Goal: Use online tool/utility: Utilize a website feature to perform a specific function

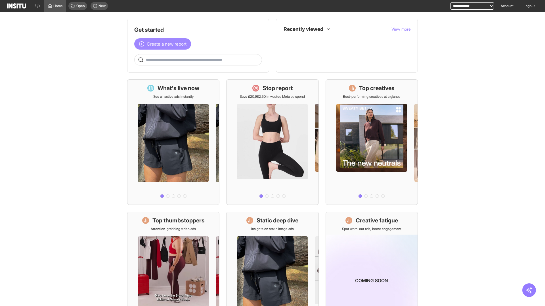
click at [164, 44] on span "Create a new report" at bounding box center [167, 44] width 40 height 7
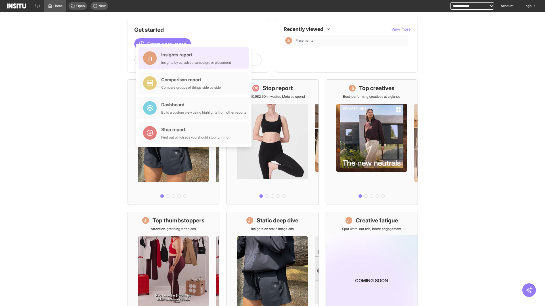
click at [195, 58] on div "Insights report Insights by ad, adset, campaign, or placement" at bounding box center [196, 58] width 70 height 14
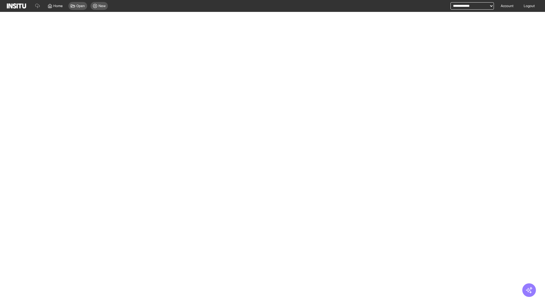
select select "**"
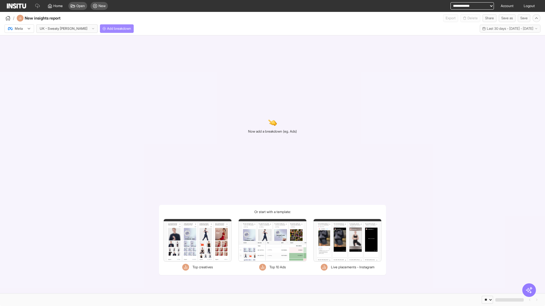
click at [107, 29] on span "Add breakdown" at bounding box center [119, 28] width 24 height 5
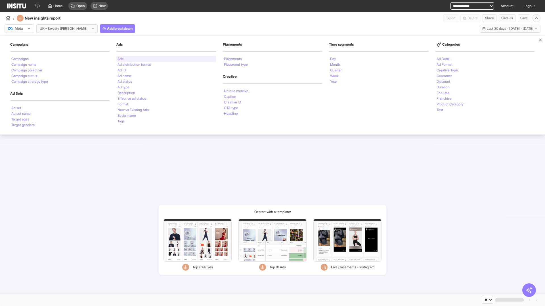
click at [120, 59] on li "Ads" at bounding box center [120, 58] width 6 height 3
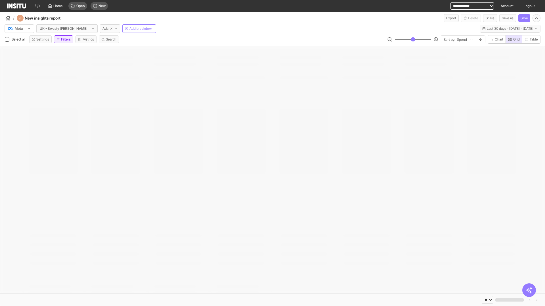
click at [65, 39] on button "Filters" at bounding box center [63, 39] width 19 height 8
